Goal: Navigation & Orientation: Find specific page/section

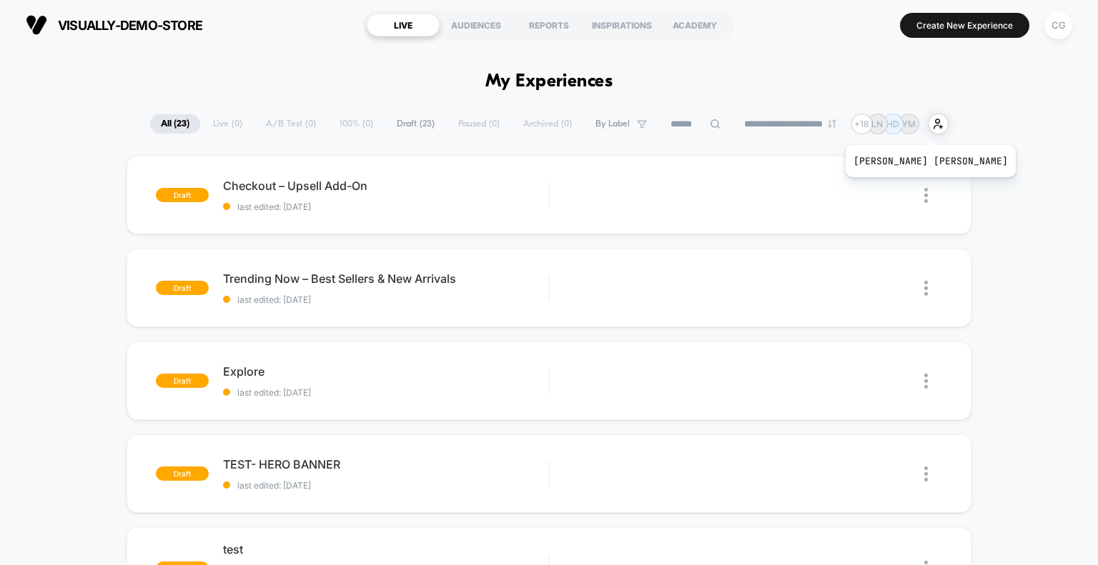
click at [899, 127] on p "HD" at bounding box center [892, 124] width 13 height 11
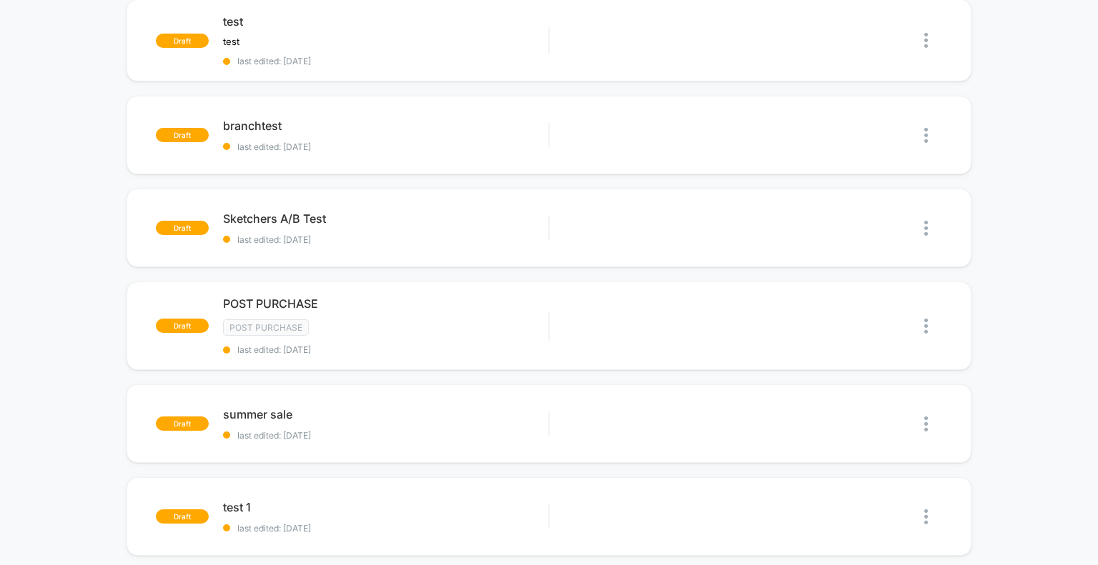
click at [39, 363] on div "draft Checkout – Upsell Add-On last edited: 9/14/2025 Edit Duplicate Preview St…" at bounding box center [549, 226] width 1098 height 1196
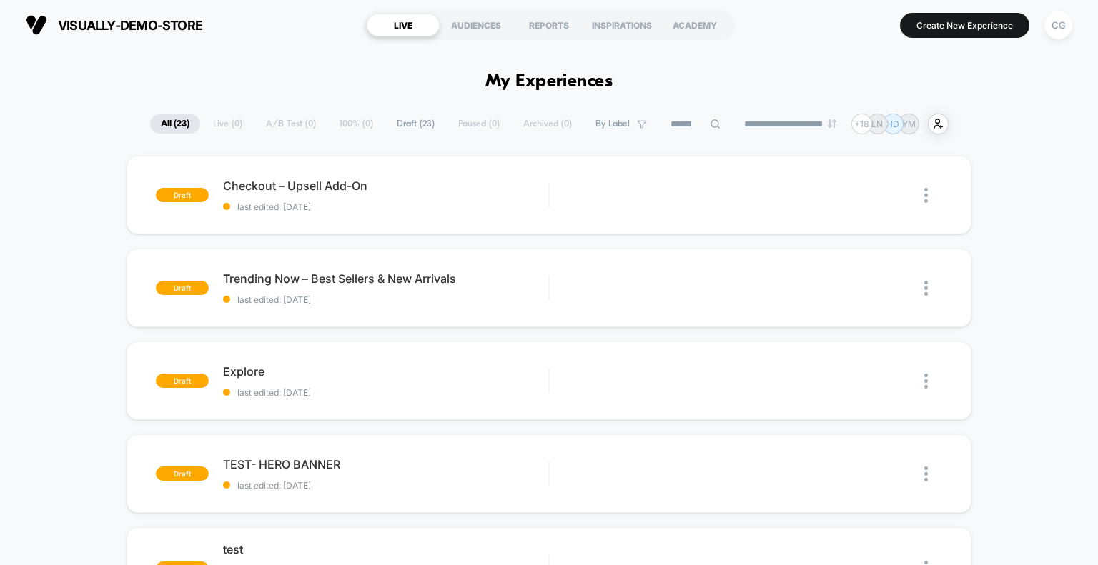
click at [831, 31] on section "Create New Experience CG" at bounding box center [910, 25] width 331 height 36
click at [838, 44] on div "visually-demo-store https://visually-demo-store.myshopify.com LIVE AUDIENCES RE…" at bounding box center [549, 25] width 1098 height 50
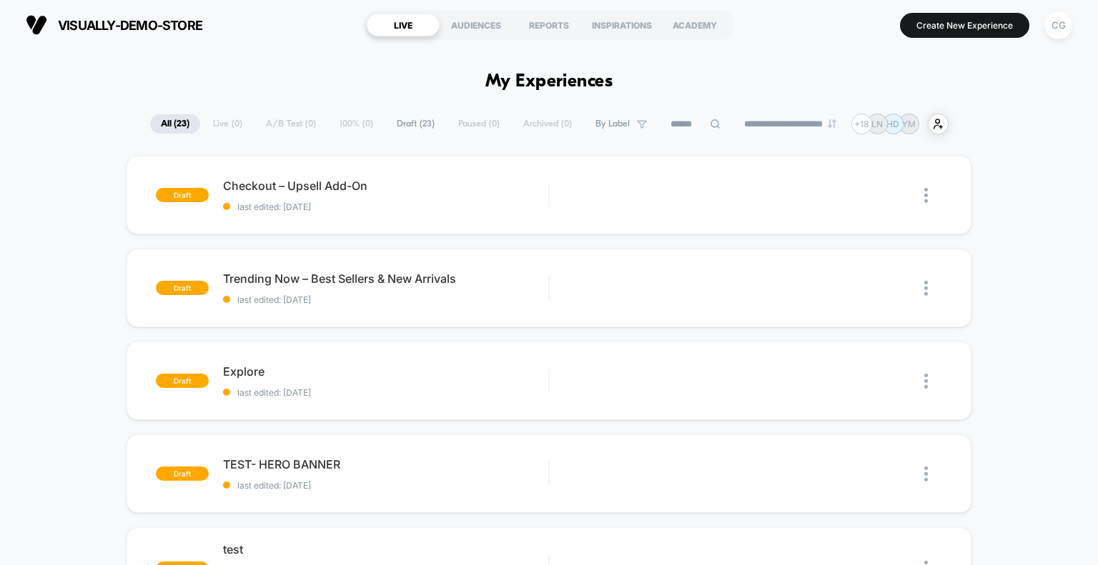
click at [818, 22] on section "Create New Experience CG" at bounding box center [910, 25] width 331 height 36
click at [1055, 25] on div "CG" at bounding box center [1058, 25] width 28 height 28
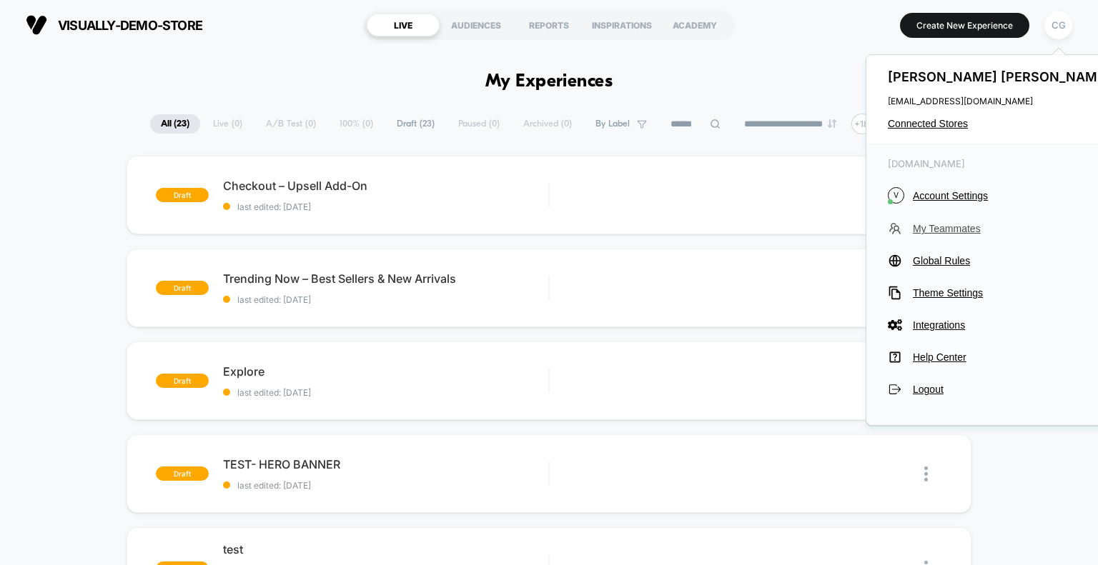
click at [951, 227] on span "My Teammates" at bounding box center [1013, 228] width 201 height 11
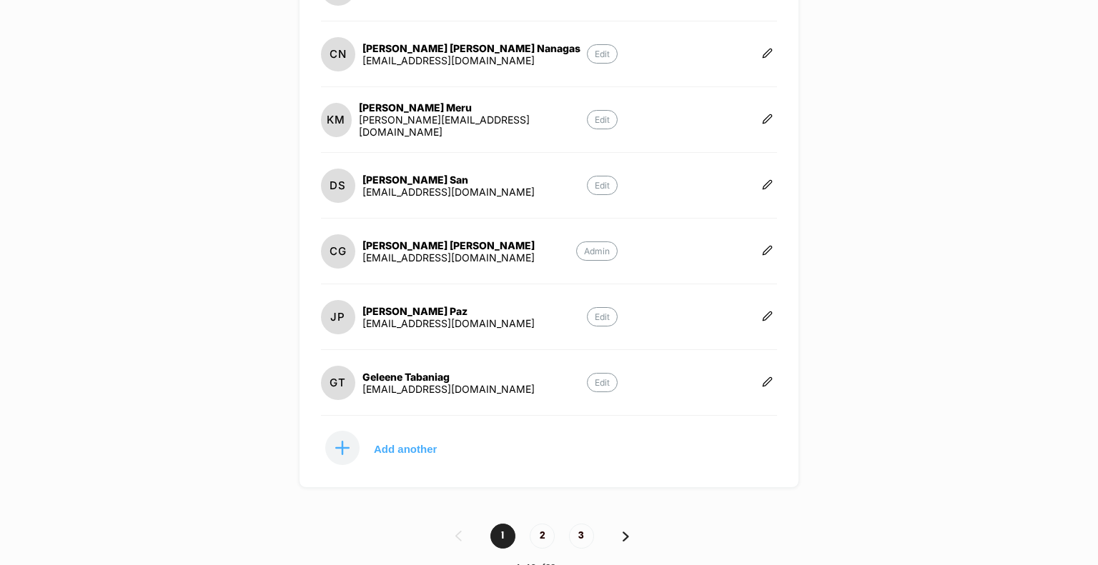
scroll to position [400, 0]
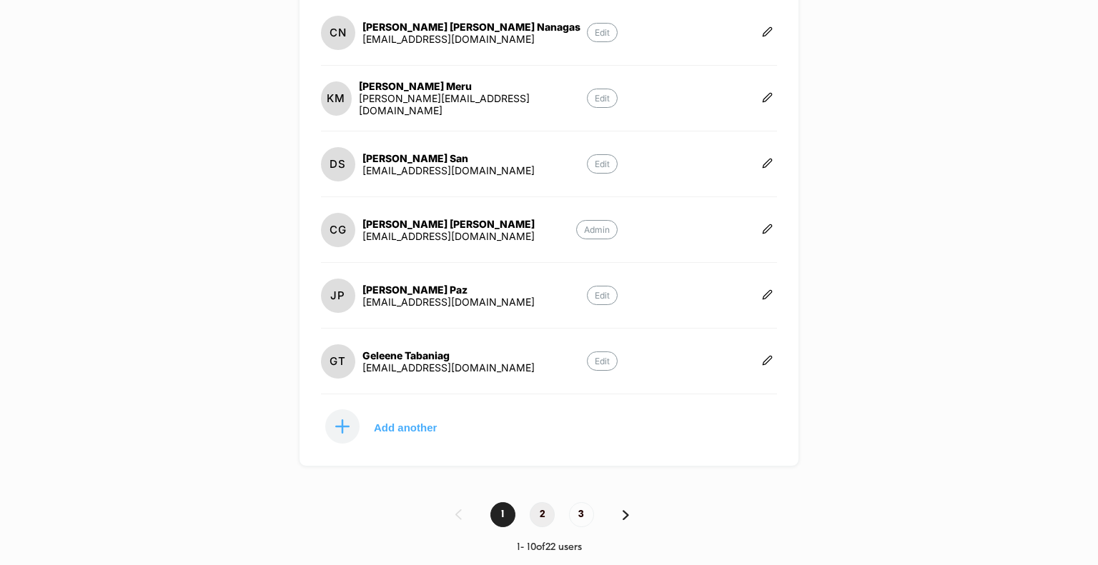
click at [540, 502] on span "2" at bounding box center [542, 514] width 25 height 25
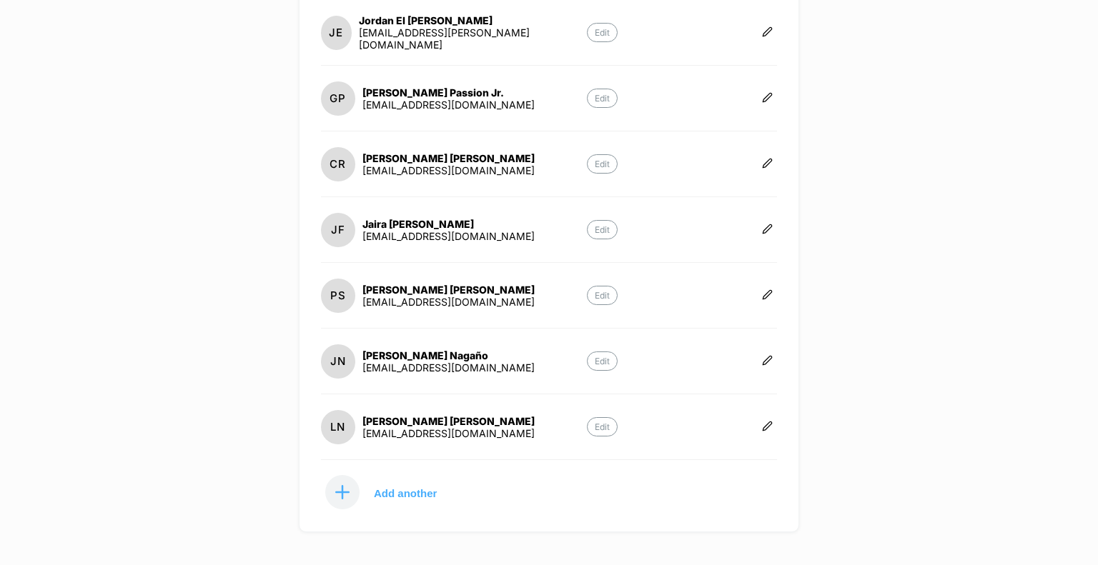
click at [257, 418] on div "visually-demo-store https://visually-demo-store.myshopify.com Create New Experi…" at bounding box center [549, 282] width 1098 height 565
click at [973, 290] on div "visually-demo-store https://visually-demo-store.myshopify.com Create New Experi…" at bounding box center [549, 282] width 1098 height 565
click at [1000, 111] on div "visually-demo-store https://visually-demo-store.myshopify.com Create New Experi…" at bounding box center [549, 282] width 1098 height 565
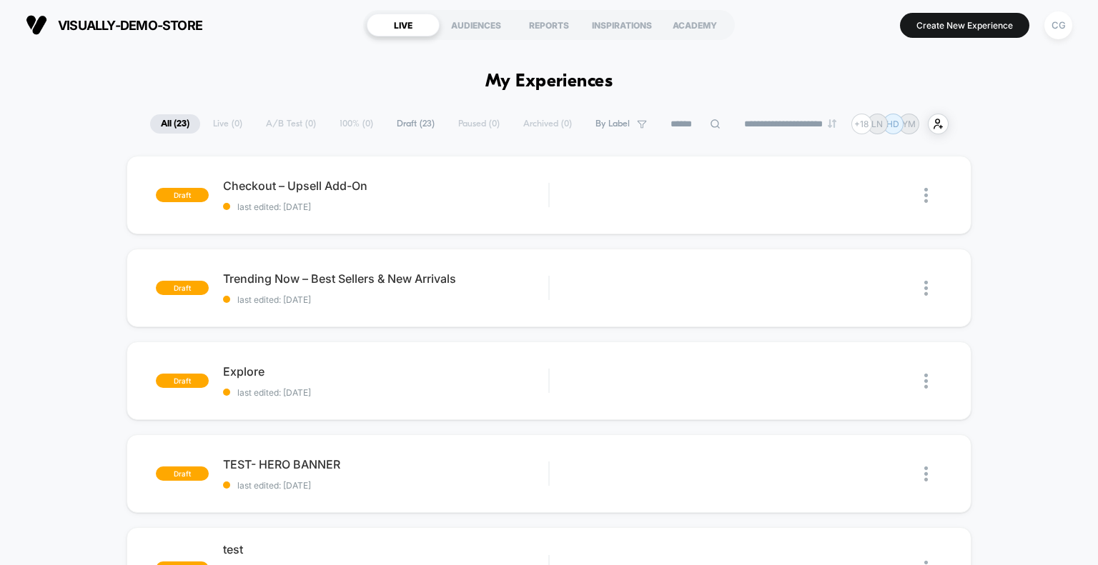
click at [281, 31] on section "visually-demo-store [URL][DOMAIN_NAME]" at bounding box center [186, 25] width 331 height 36
click at [1058, 24] on div "CG" at bounding box center [1058, 25] width 28 height 28
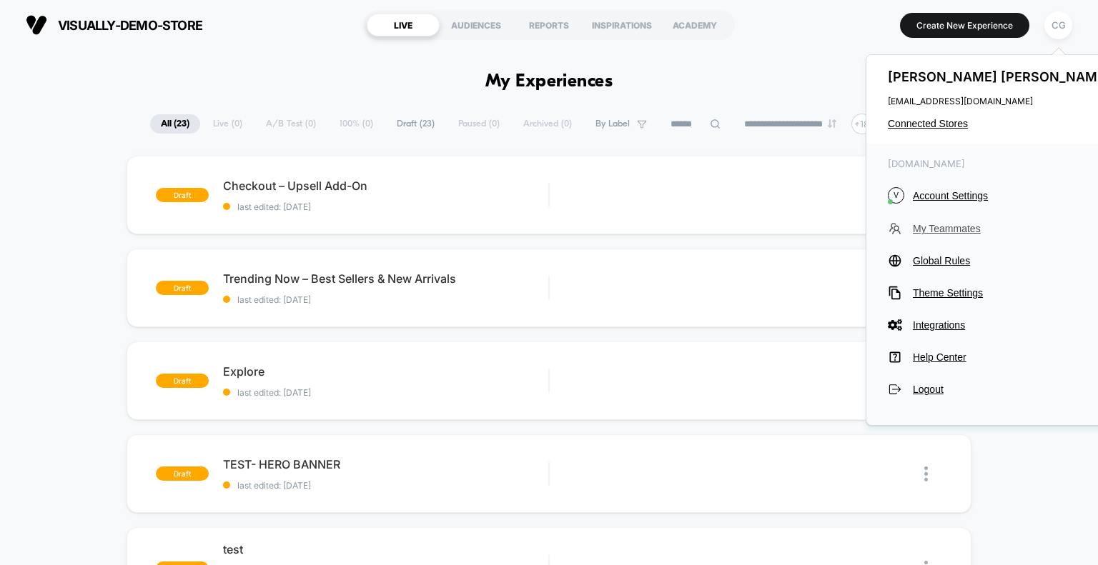
click at [954, 227] on span "My Teammates" at bounding box center [1013, 228] width 201 height 11
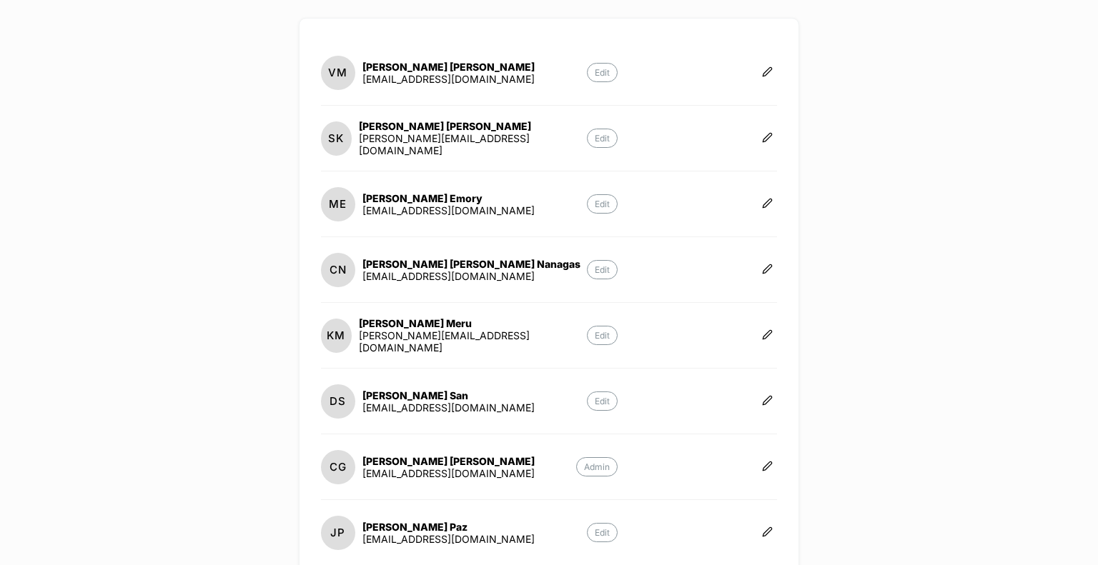
scroll to position [400, 0]
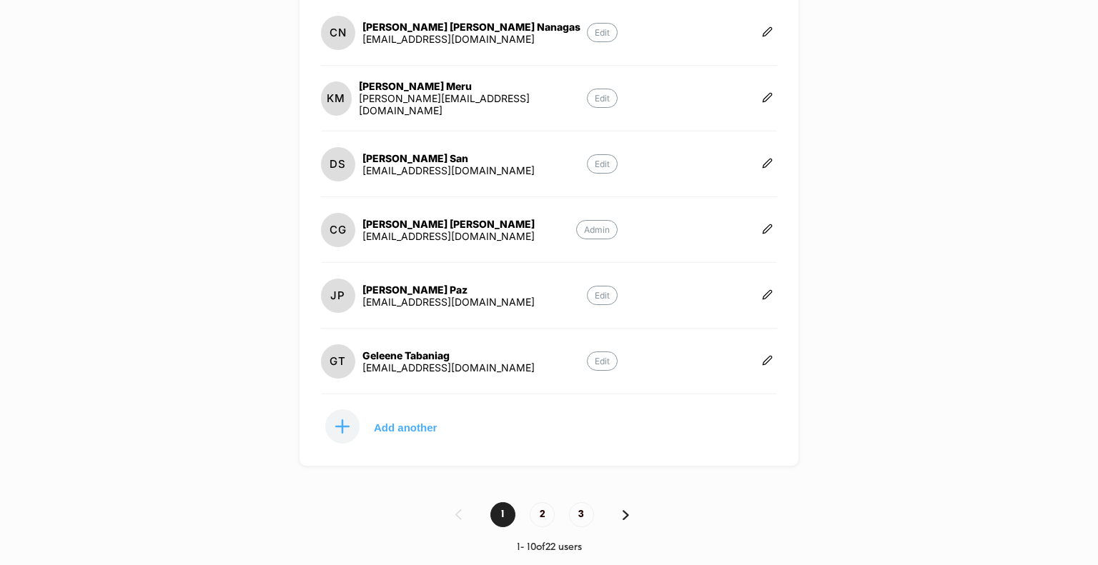
click at [217, 302] on div "visually-demo-store [URL][DOMAIN_NAME] Create New Experience CG Teammates (22) …" at bounding box center [549, 282] width 1098 height 565
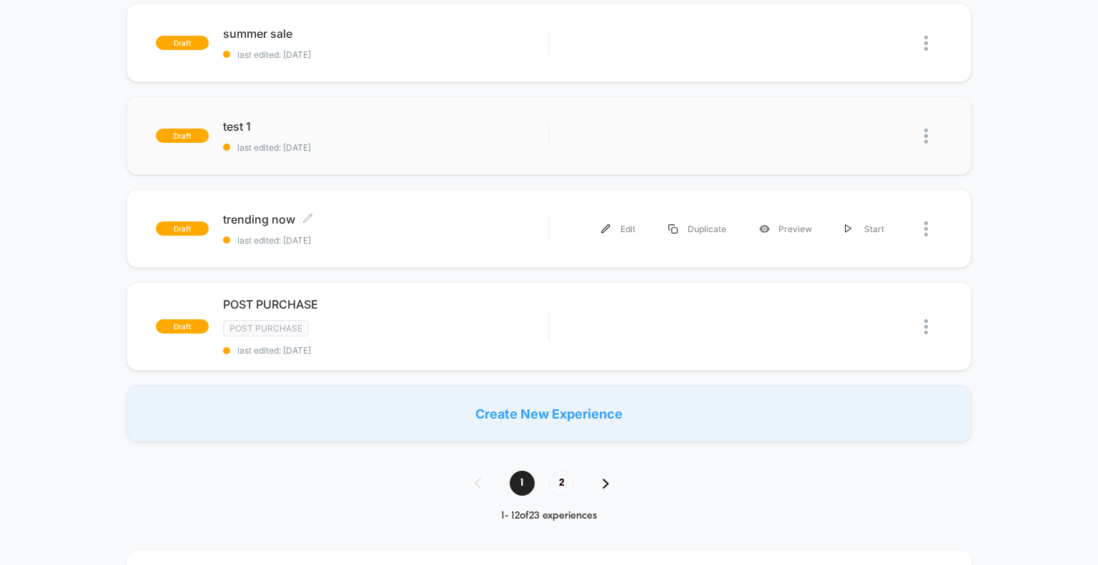
scroll to position [1001, 0]
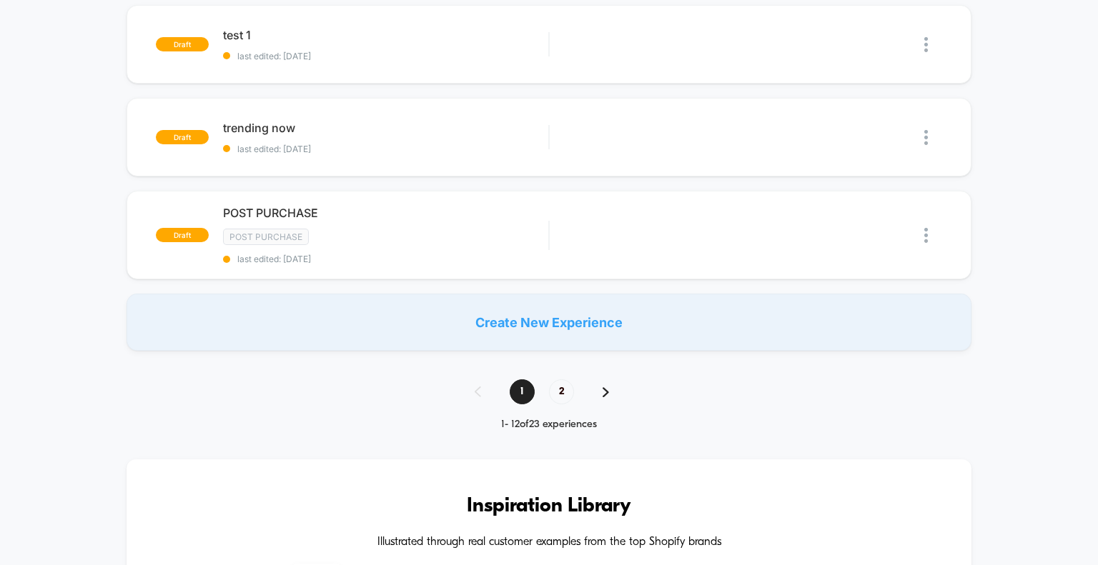
click at [329, 400] on div "**********" at bounding box center [549, 361] width 1098 height 2497
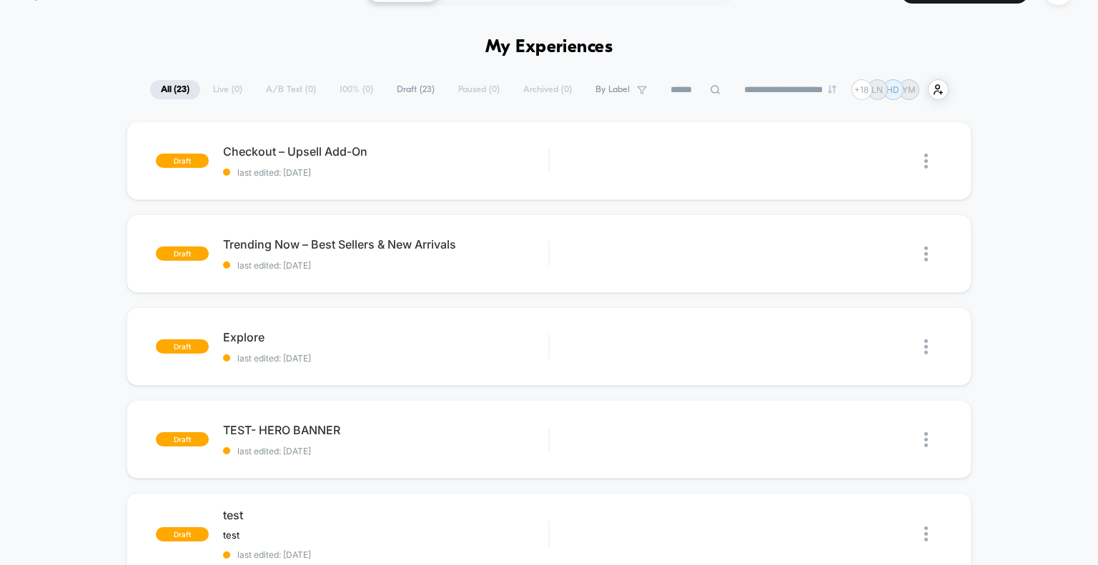
scroll to position [0, 0]
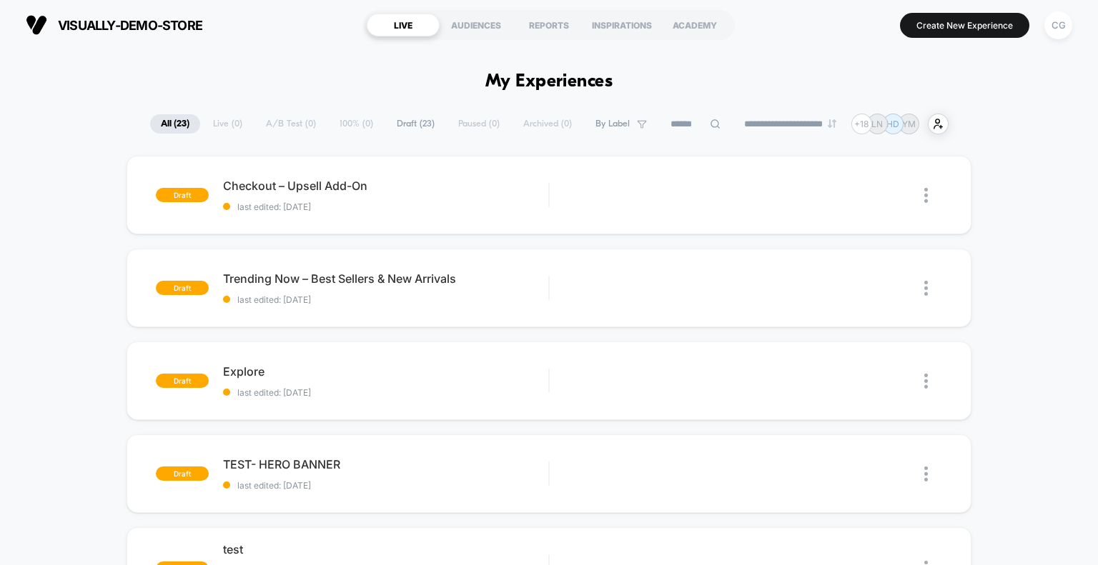
click at [805, 48] on div "visually-demo-store https://visually-demo-store.myshopify.com LIVE AUDIENCES RE…" at bounding box center [549, 25] width 1098 height 50
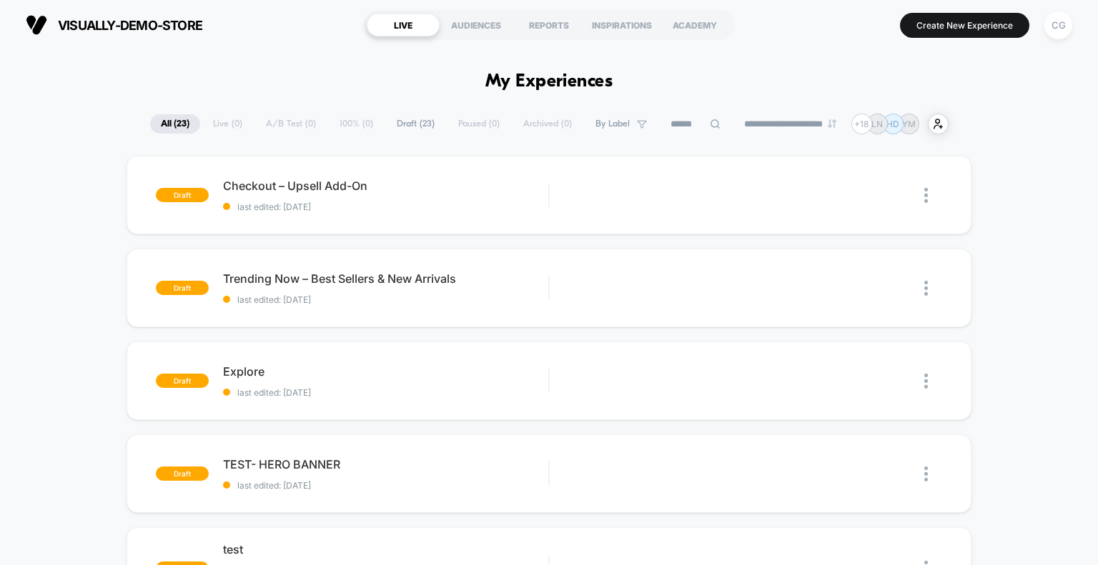
click at [824, 48] on div "visually-demo-store https://visually-demo-store.myshopify.com LIVE AUDIENCES RE…" at bounding box center [549, 25] width 1098 height 50
click at [823, 48] on div "visually-demo-store https://visually-demo-store.myshopify.com LIVE AUDIENCES RE…" at bounding box center [549, 25] width 1098 height 50
